Goal: Download file/media

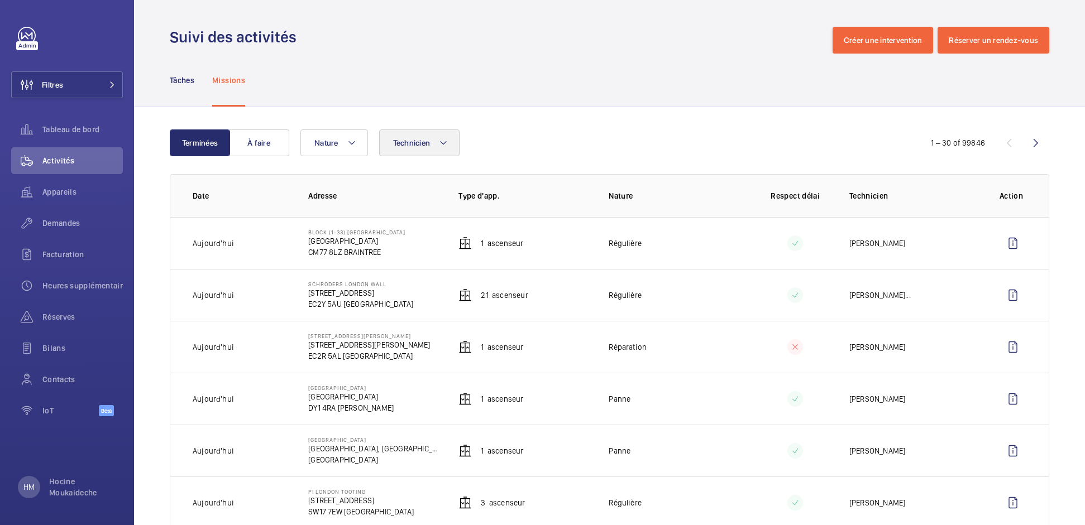
click at [435, 145] on button "Technicien" at bounding box center [419, 143] width 81 height 27
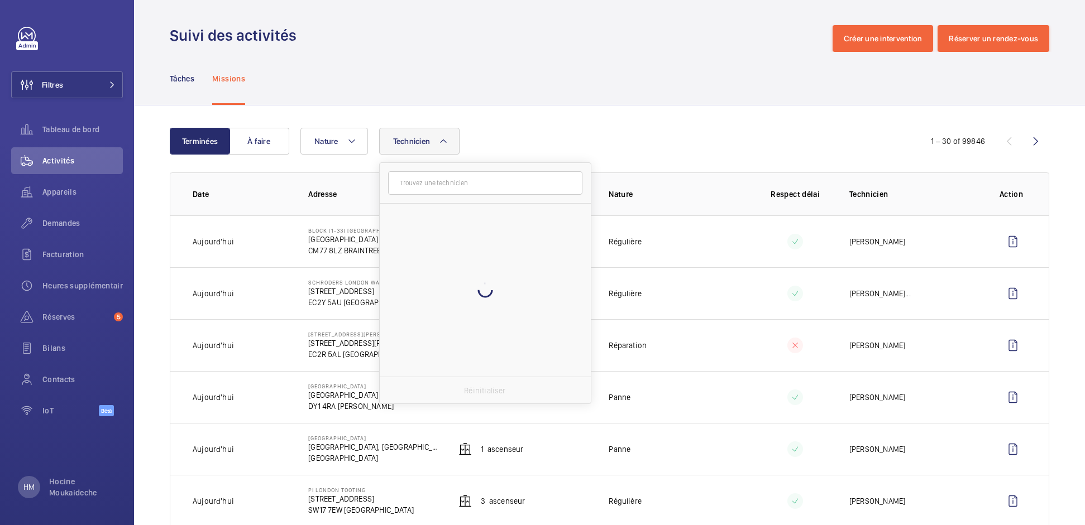
scroll to position [1, 0]
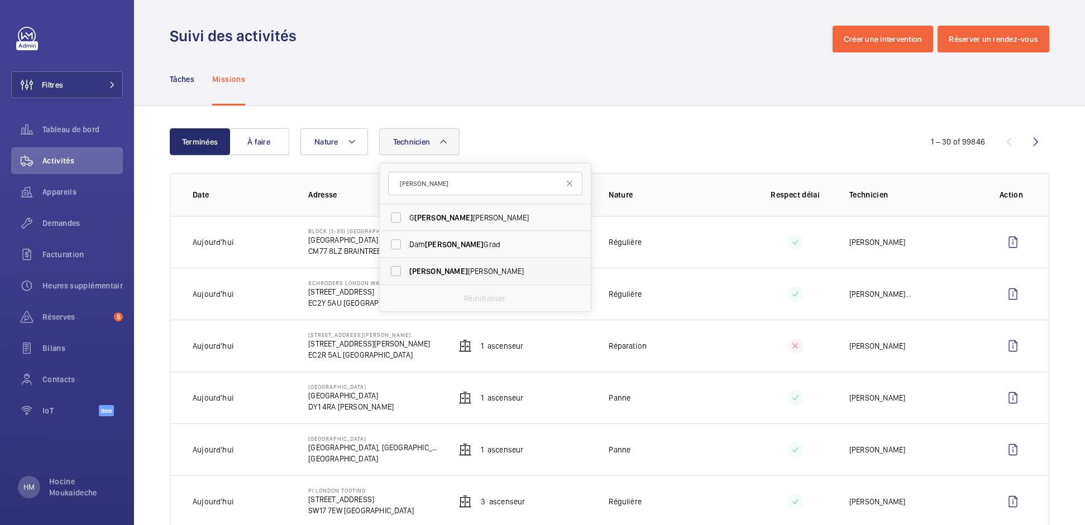
type input "[PERSON_NAME]"
click at [441, 269] on span "[PERSON_NAME]" at bounding box center [486, 271] width 154 height 11
click at [407, 269] on input "[PERSON_NAME]" at bounding box center [396, 271] width 22 height 22
checkbox input "true"
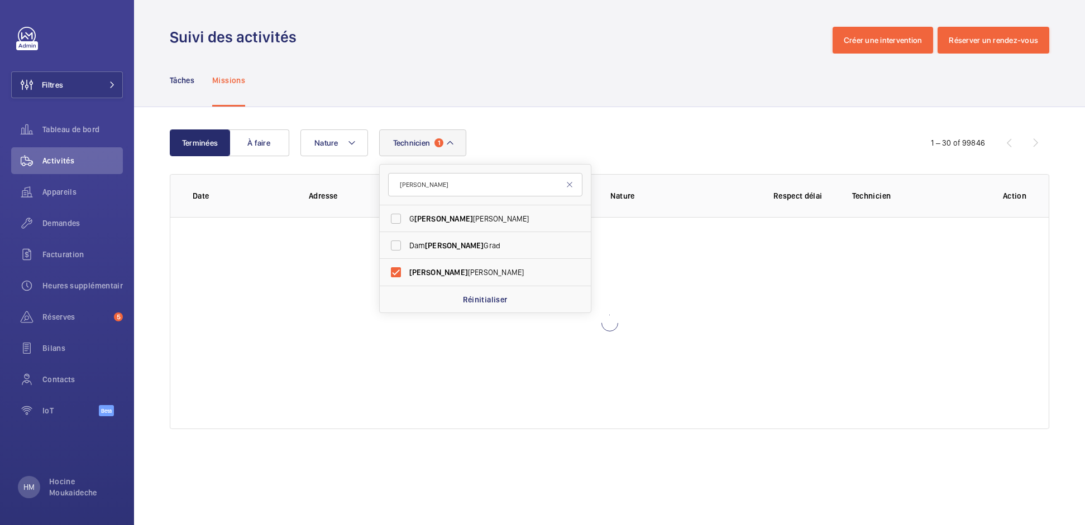
click at [584, 122] on div "Terminées À faire Technicien 1 [PERSON_NAME] [PERSON_NAME] [PERSON_NAME] Dam [P…" at bounding box center [609, 281] width 951 height 349
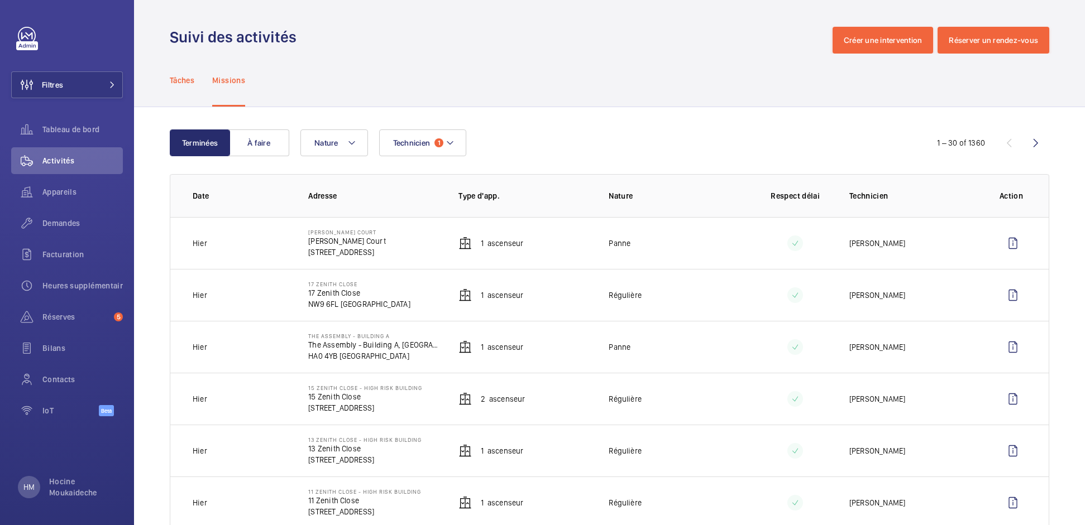
click at [185, 75] on p "Tâches" at bounding box center [182, 80] width 25 height 11
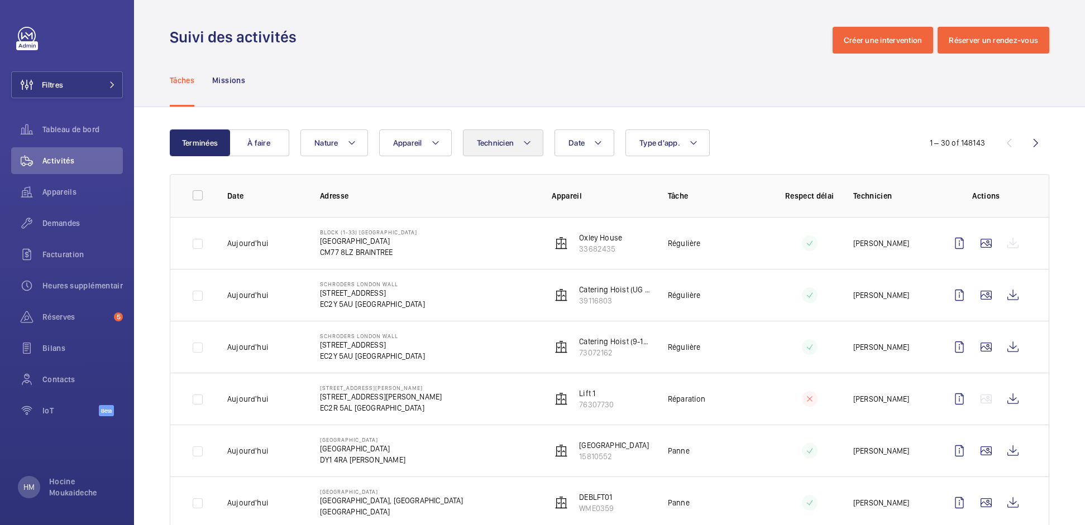
click at [520, 141] on button "Technicien" at bounding box center [503, 143] width 81 height 27
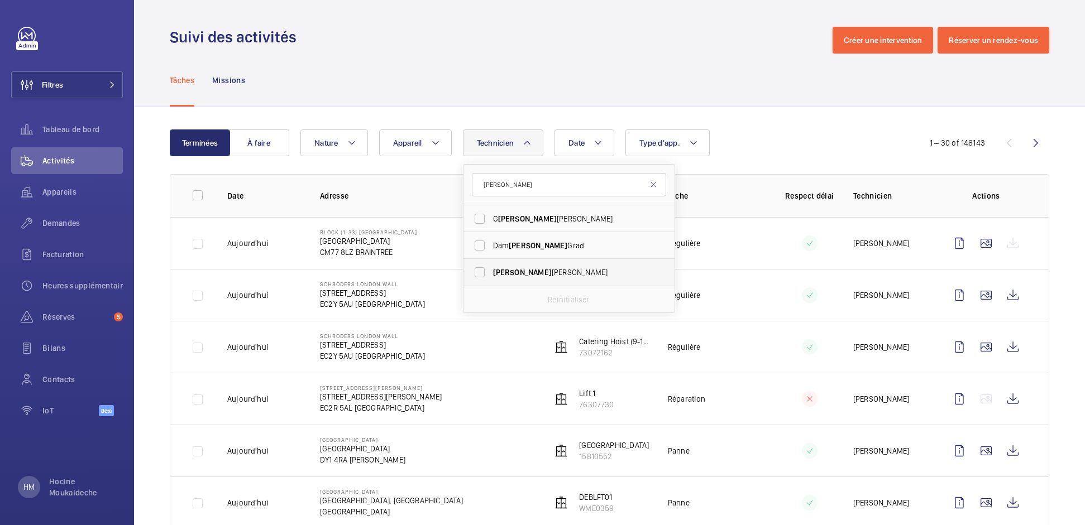
type input "[PERSON_NAME]"
click at [511, 261] on label "[PERSON_NAME]" at bounding box center [560, 272] width 194 height 27
click at [491, 261] on input "[PERSON_NAME]" at bounding box center [479, 272] width 22 height 22
checkbox input "true"
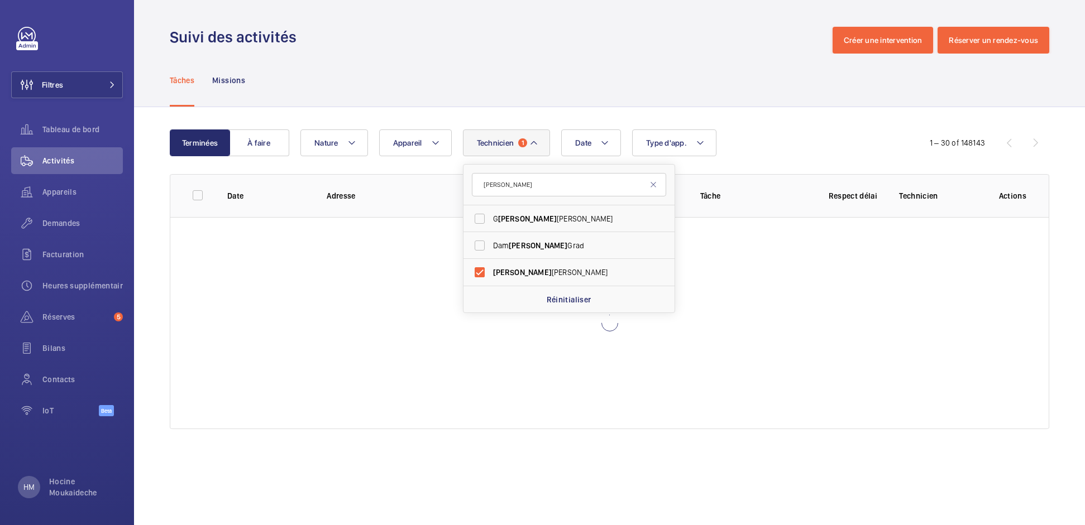
click at [623, 98] on div "Tâches Missions" at bounding box center [609, 80] width 879 height 53
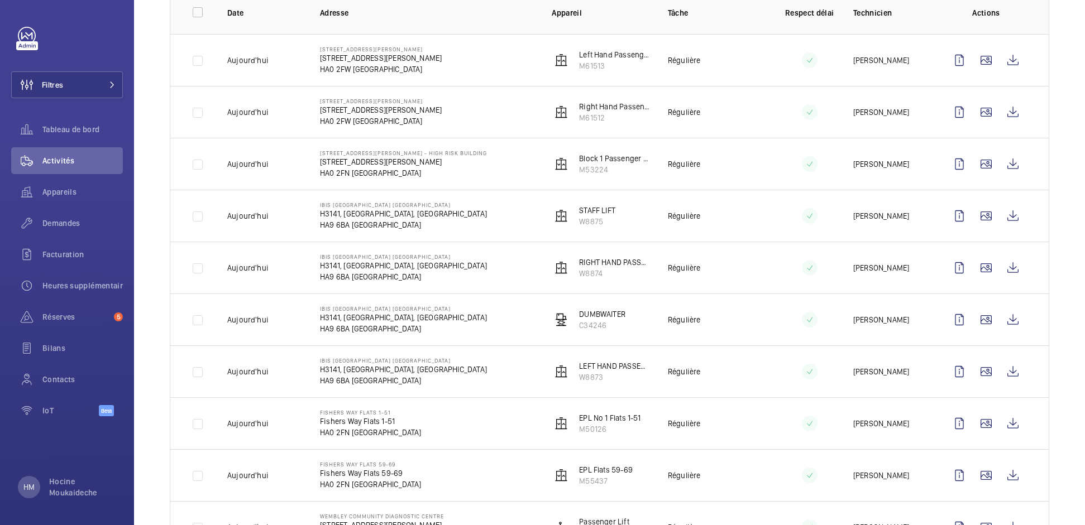
scroll to position [89, 0]
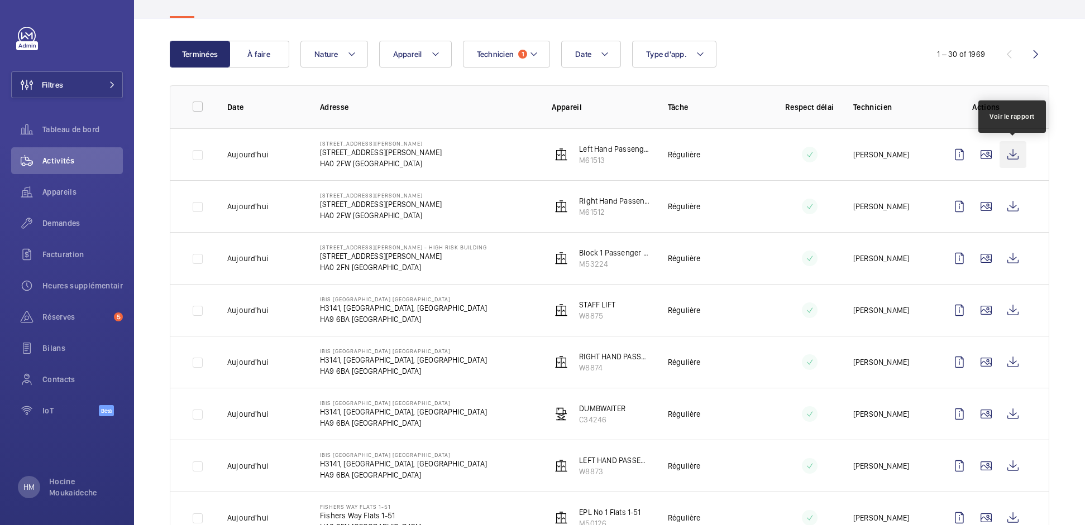
click at [1011, 154] on wm-front-icon-button at bounding box center [1012, 154] width 27 height 27
click at [1012, 204] on wm-front-icon-button at bounding box center [1012, 206] width 27 height 27
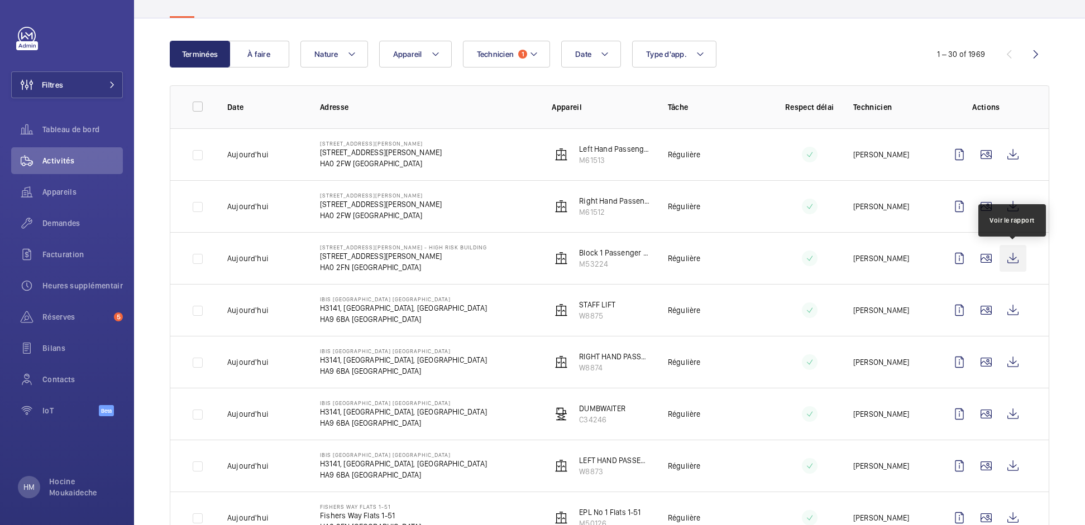
click at [1012, 257] on wm-front-icon-button at bounding box center [1012, 258] width 27 height 27
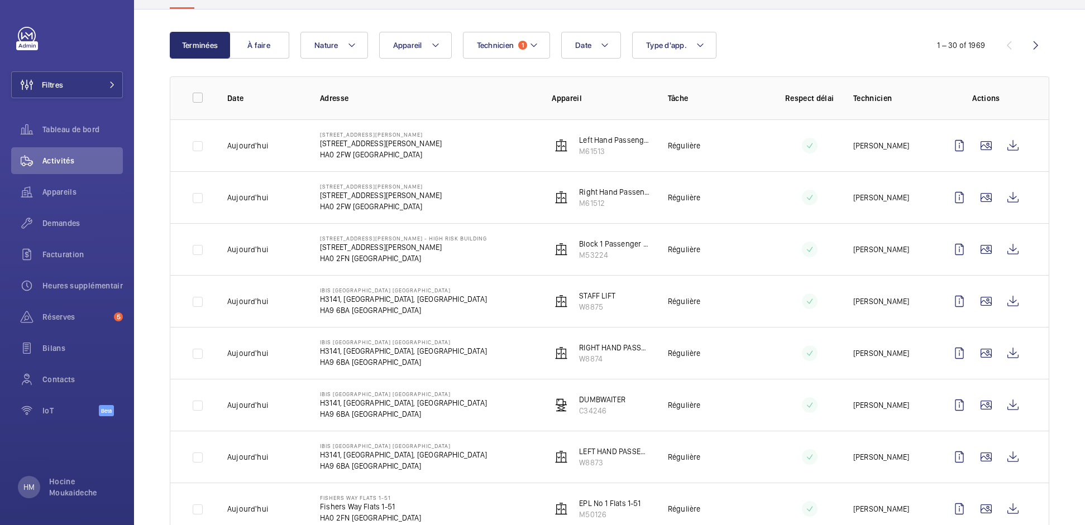
scroll to position [149, 0]
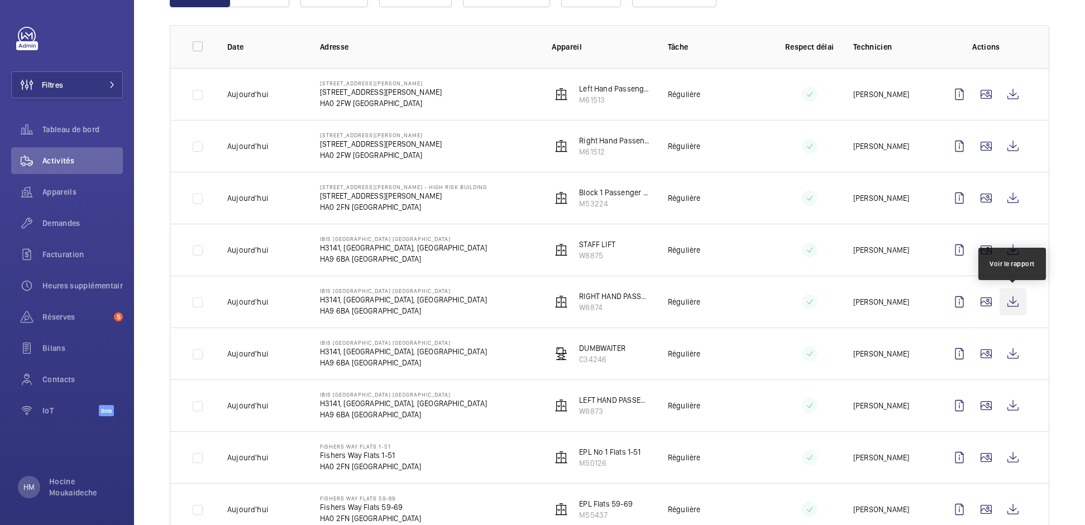
click at [1017, 296] on wm-front-icon-button at bounding box center [1012, 302] width 27 height 27
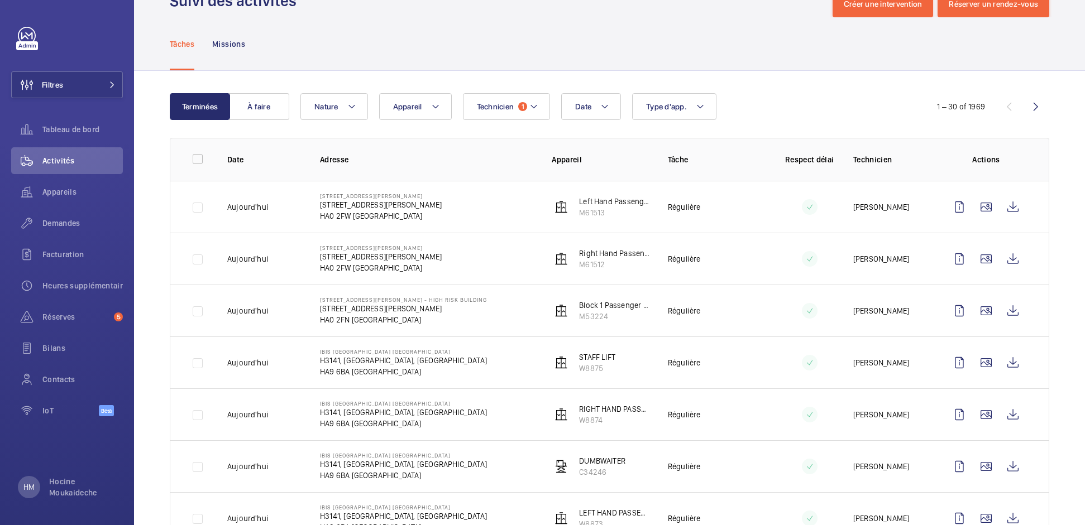
scroll to position [29, 0]
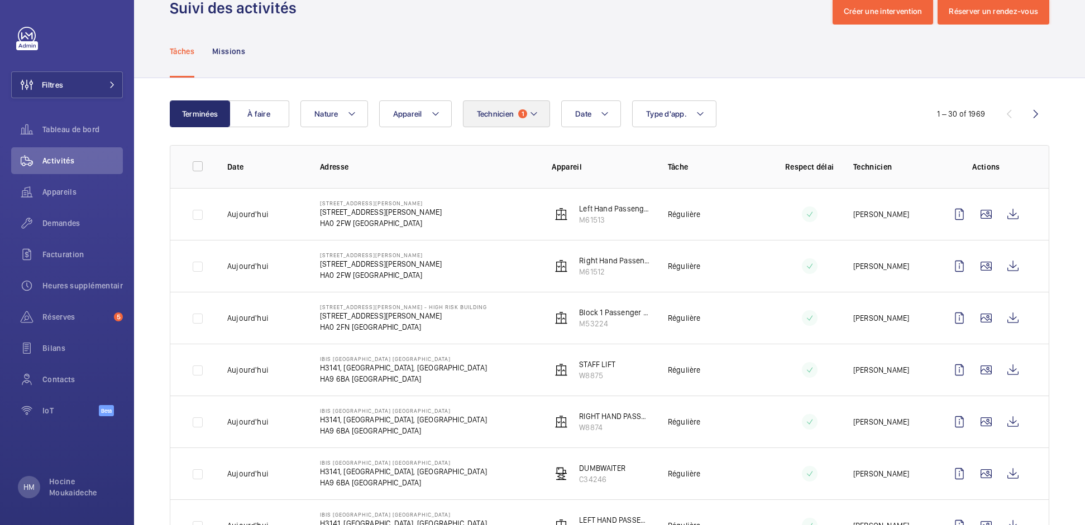
click at [510, 111] on span "Technicien" at bounding box center [495, 113] width 37 height 9
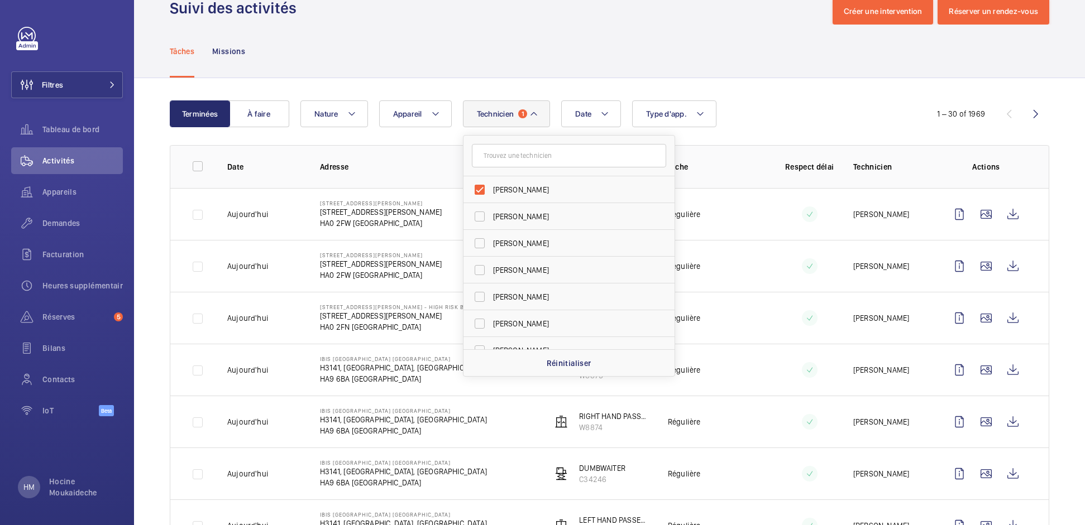
click at [495, 188] on span "[PERSON_NAME]" at bounding box center [570, 189] width 154 height 11
click at [491, 188] on input "[PERSON_NAME]" at bounding box center [479, 190] width 22 height 22
checkbox input "false"
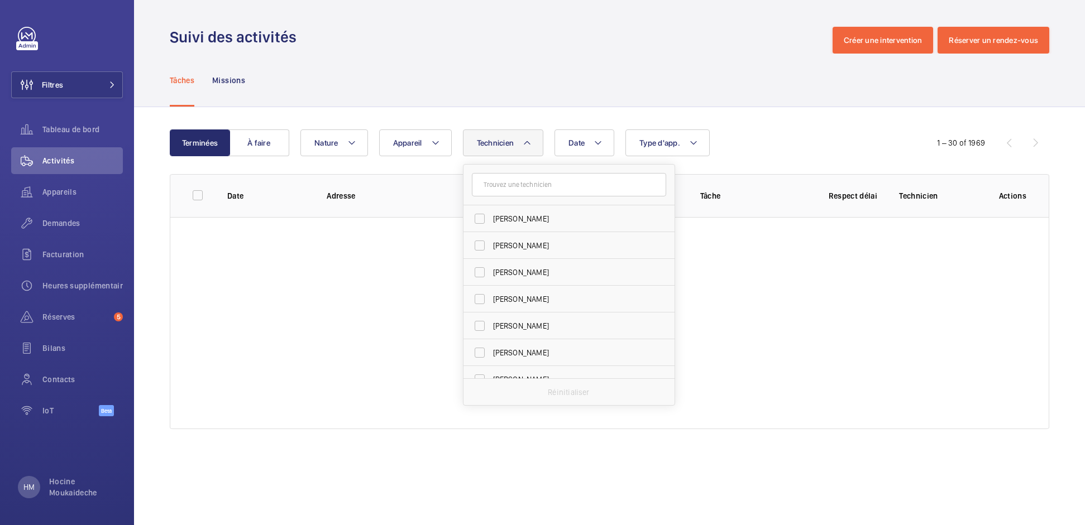
scroll to position [2714, 0]
click at [502, 184] on input "text" at bounding box center [569, 184] width 194 height 23
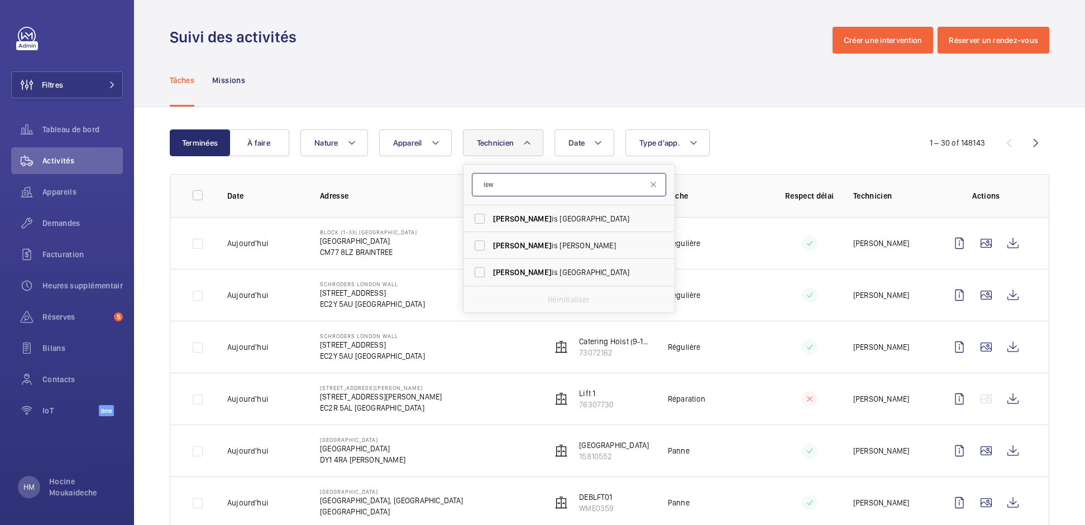
scroll to position [0, 0]
type input "[PERSON_NAME]"
click at [513, 269] on span "[PERSON_NAME]" at bounding box center [570, 272] width 154 height 11
click at [491, 269] on input "[PERSON_NAME]" at bounding box center [479, 272] width 22 height 22
checkbox input "true"
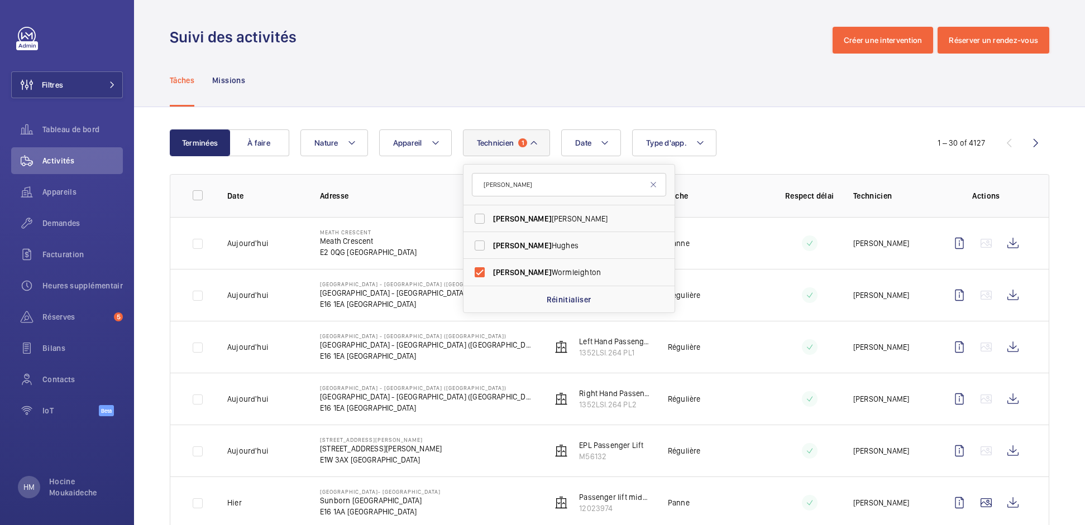
click at [703, 94] on div "Tâches Missions" at bounding box center [609, 80] width 879 height 53
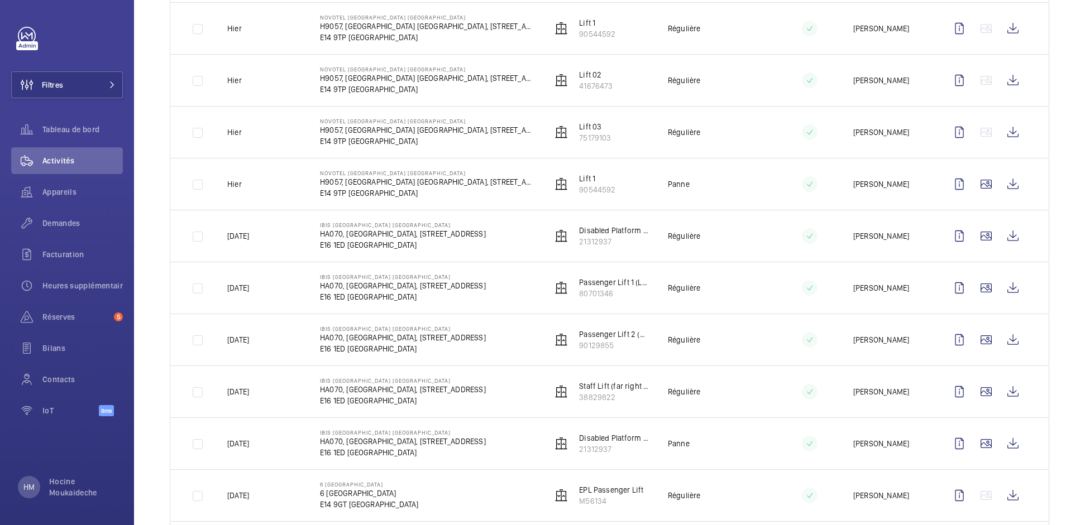
scroll to position [559, 0]
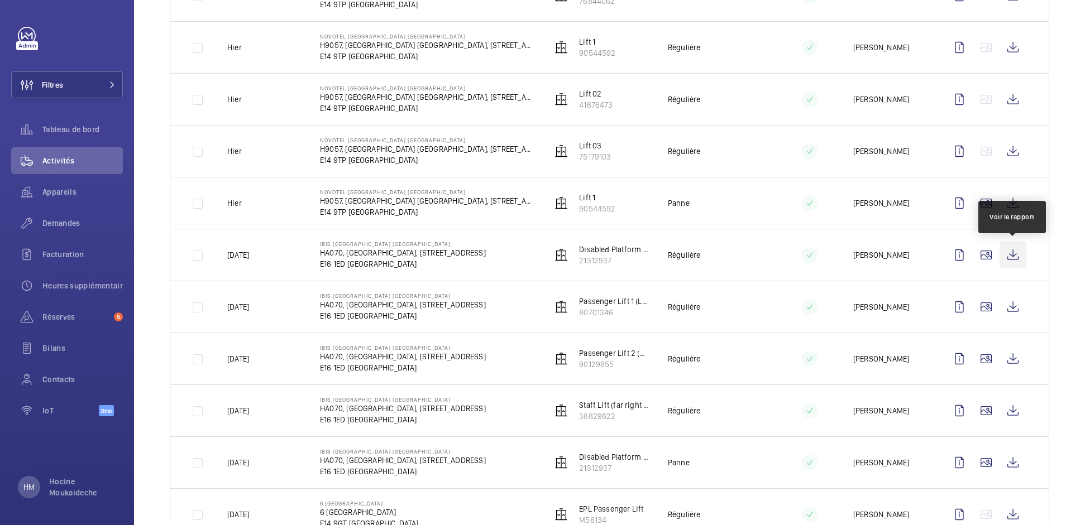
click at [1017, 255] on wm-front-icon-button at bounding box center [1012, 255] width 27 height 27
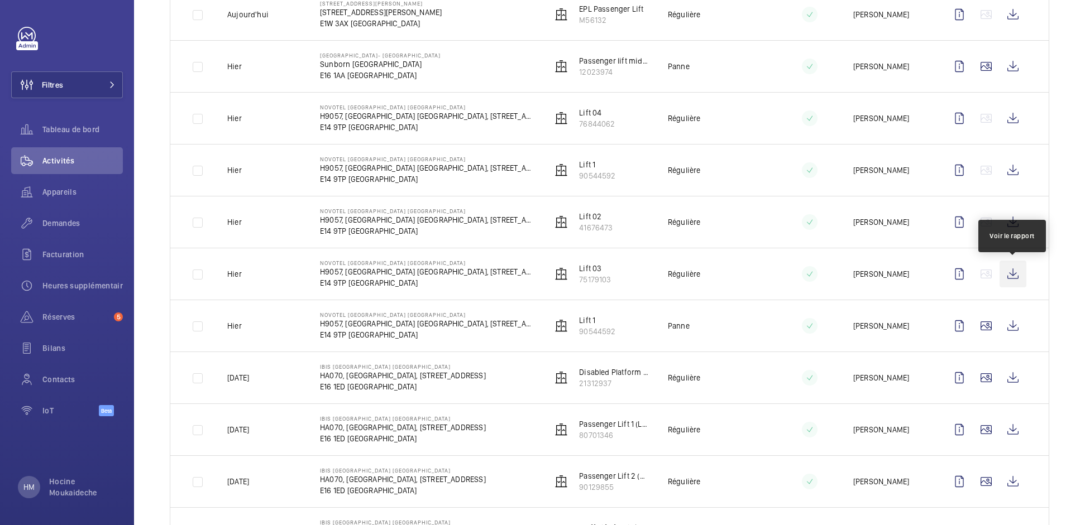
click at [1018, 274] on wm-front-icon-button at bounding box center [1012, 274] width 27 height 27
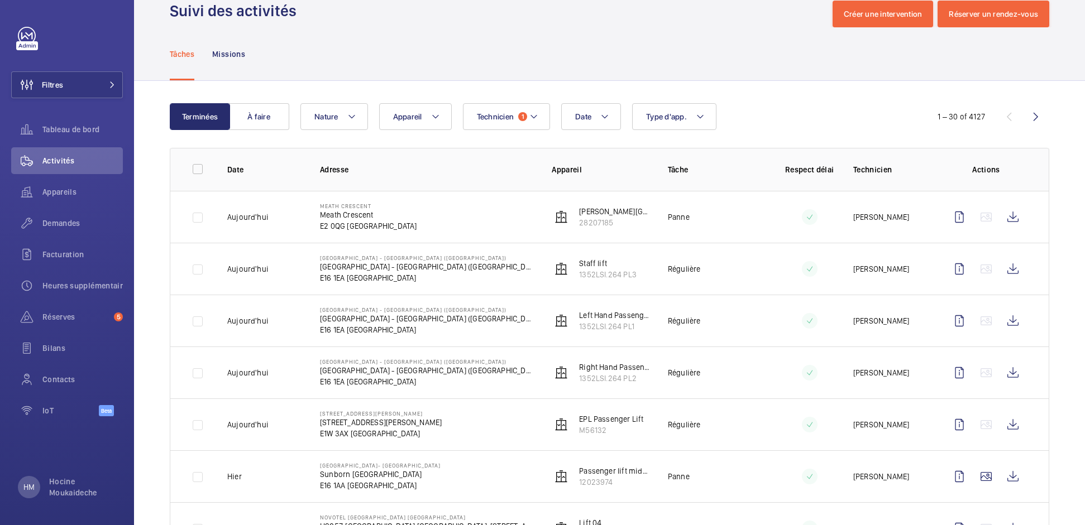
scroll to position [17, 0]
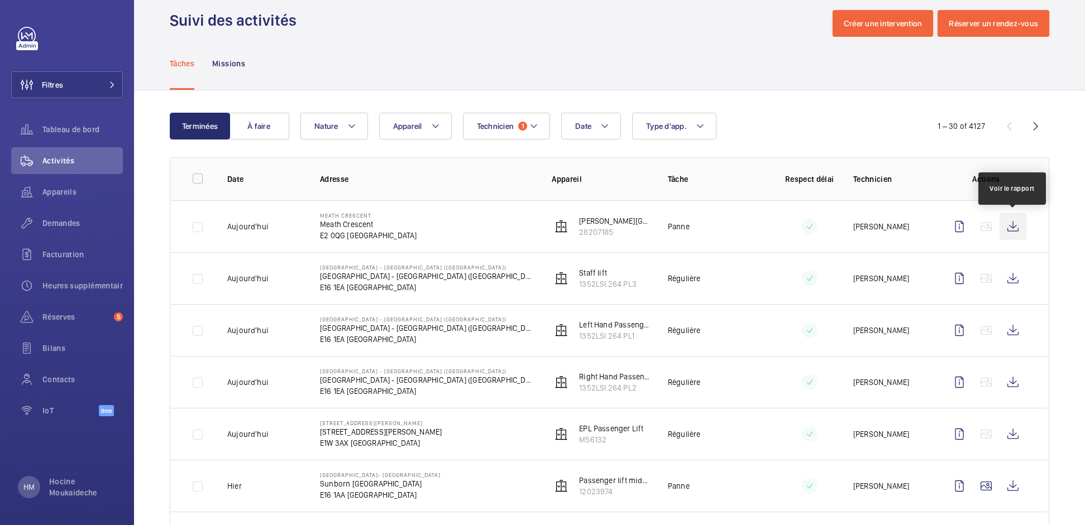
click at [1017, 223] on wm-front-icon-button at bounding box center [1012, 226] width 27 height 27
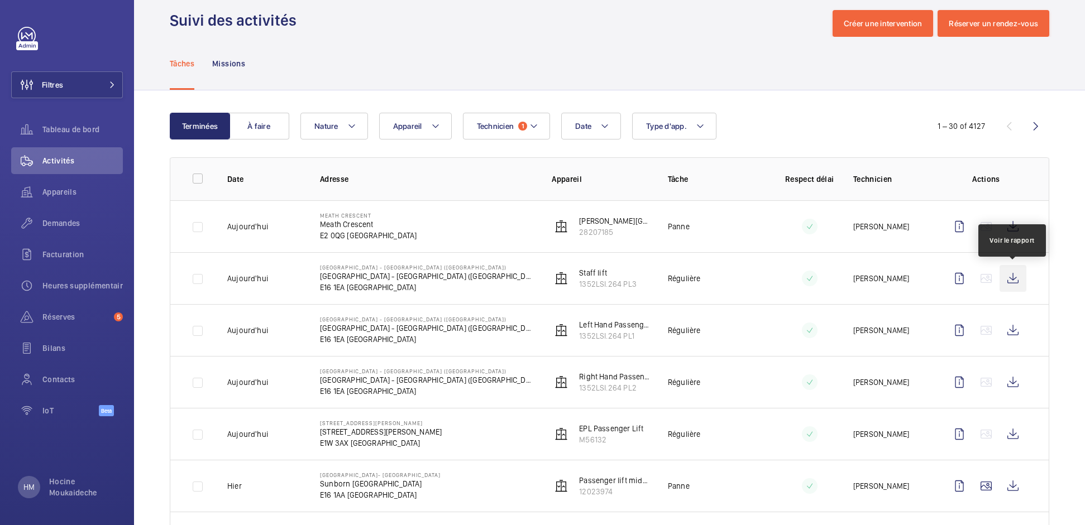
click at [1013, 280] on wm-front-icon-button at bounding box center [1012, 278] width 27 height 27
click at [956, 280] on wm-front-icon-button at bounding box center [959, 278] width 27 height 27
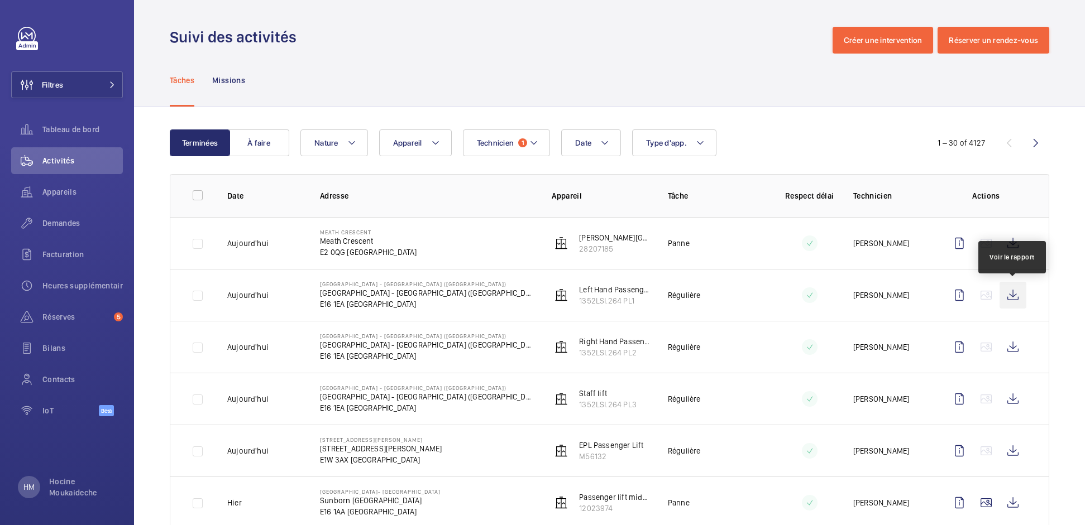
click at [1011, 293] on wm-front-icon-button at bounding box center [1012, 295] width 27 height 27
click at [1013, 242] on wm-front-icon-button at bounding box center [1012, 243] width 27 height 27
click at [258, 143] on button "À faire" at bounding box center [259, 143] width 60 height 27
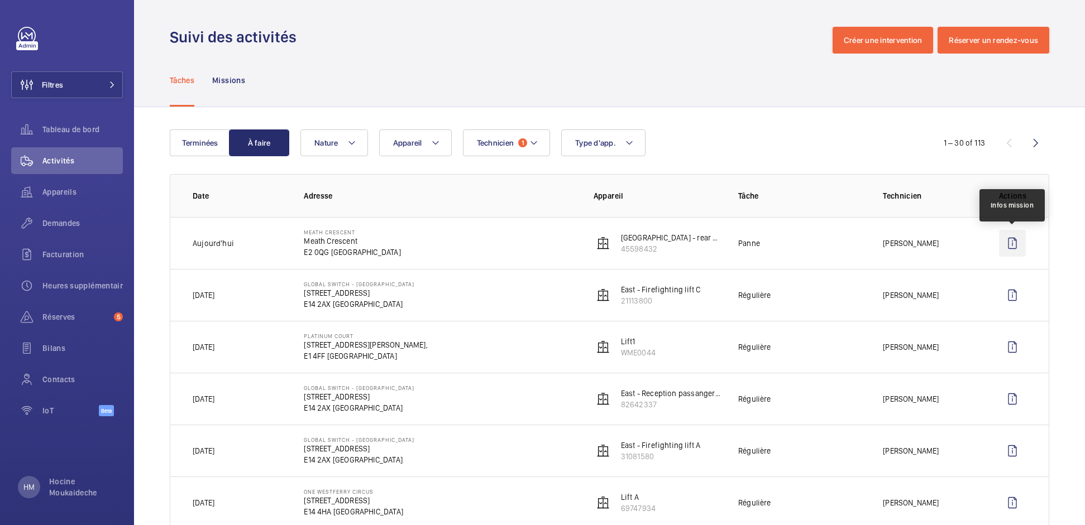
click at [1017, 245] on wm-front-icon-button at bounding box center [1012, 243] width 27 height 27
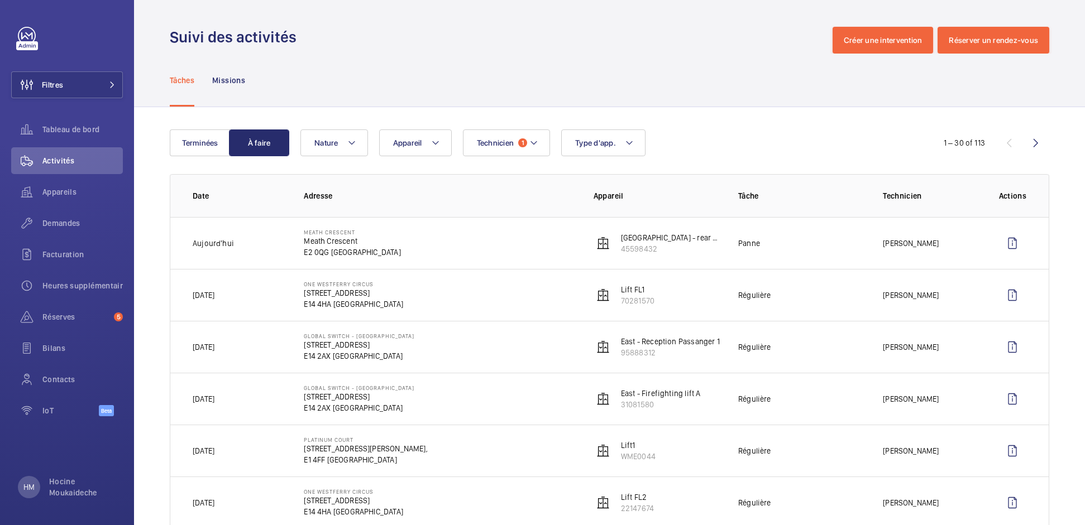
click at [468, 54] on div "Tâches Missions" at bounding box center [609, 80] width 879 height 53
click at [167, 80] on div "Tâches Missions" at bounding box center [609, 81] width 951 height 54
drag, startPoint x: 174, startPoint y: 82, endPoint x: 136, endPoint y: 80, distance: 38.0
click at [174, 82] on p "Tâches" at bounding box center [182, 80] width 25 height 11
